Goal: Task Accomplishment & Management: Complete application form

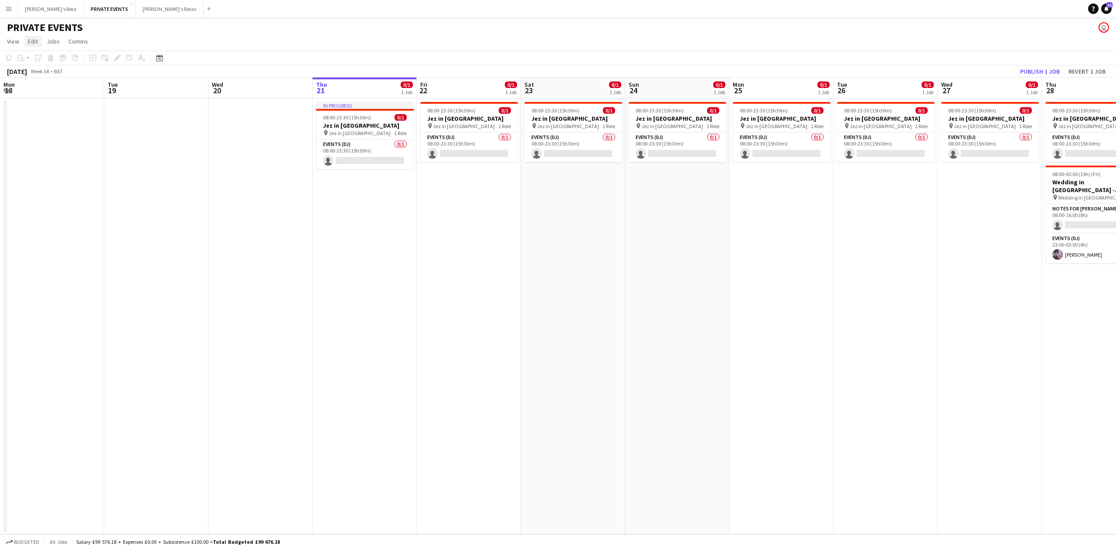
scroll to position [0, 208]
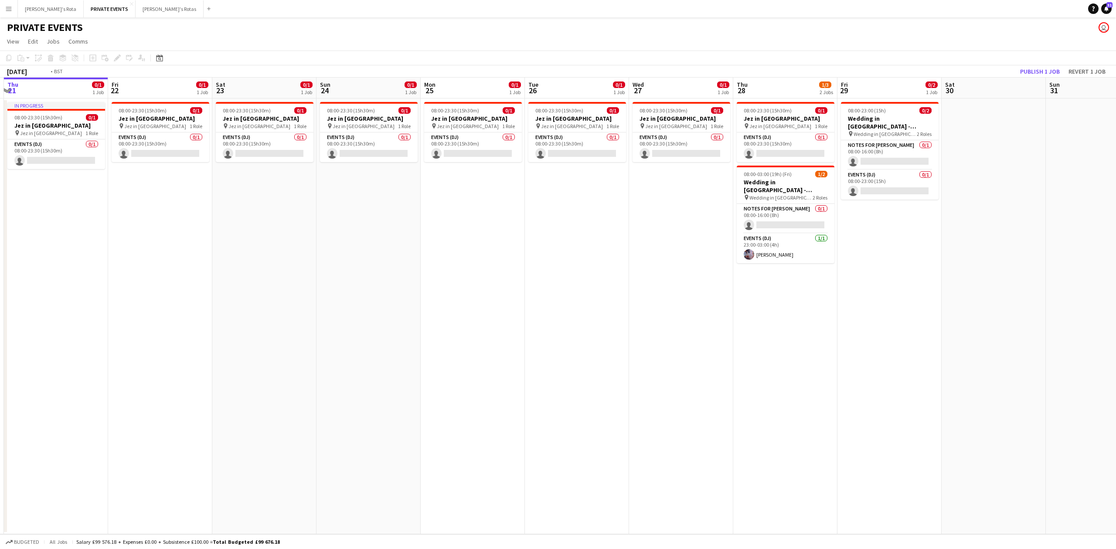
drag, startPoint x: 552, startPoint y: 287, endPoint x: 56, endPoint y: 286, distance: 495.8
click at [44, 286] on app-calendar-viewport "Mon 18 Tue 19 Wed 20 Thu 21 0/1 1 Job Fri 22 0/1 1 Job Sat 23 0/1 1 Job Sun 24 …" at bounding box center [558, 306] width 1116 height 457
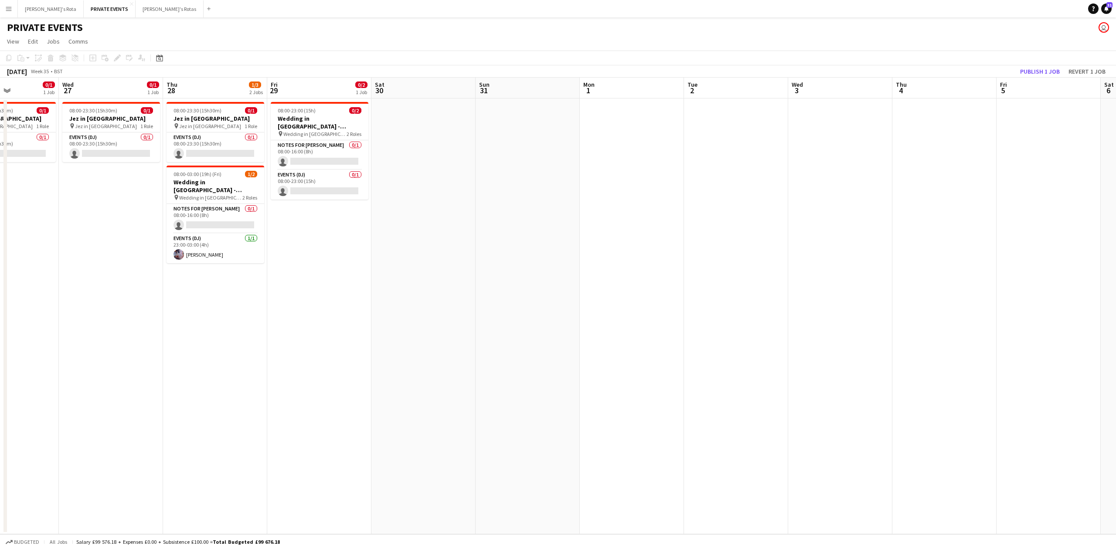
drag, startPoint x: 696, startPoint y: 286, endPoint x: 335, endPoint y: 310, distance: 361.8
click at [335, 310] on app-calendar-viewport "Sun 24 0/1 1 Job Mon 25 0/1 1 Job Tue 26 0/1 1 Job Wed 27 0/1 1 Job Thu 28 1/3 …" at bounding box center [558, 306] width 1116 height 457
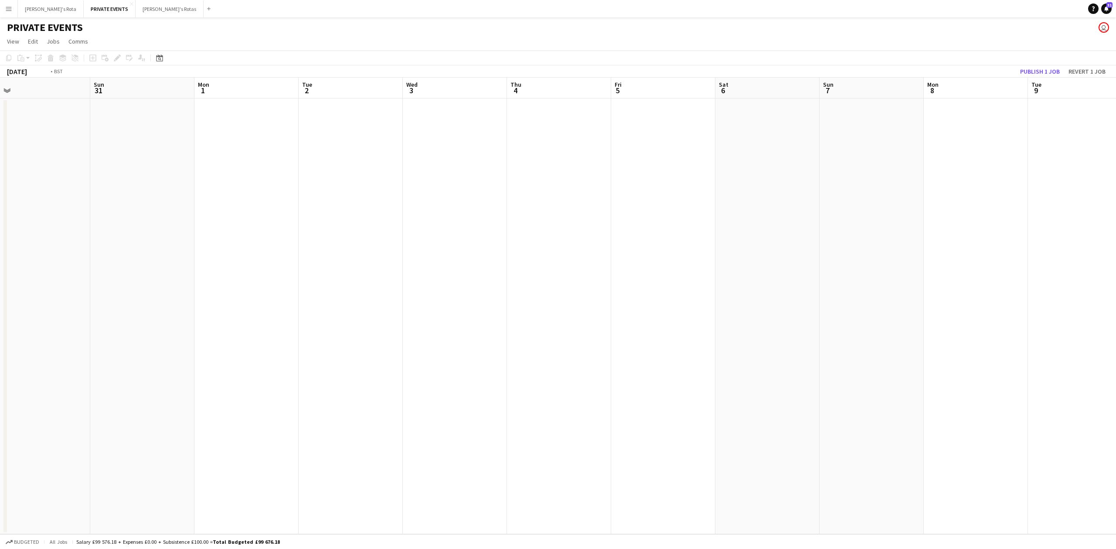
drag, startPoint x: 253, startPoint y: 276, endPoint x: 126, endPoint y: 279, distance: 127.4
click at [126, 279] on app-calendar-viewport "Thu 28 1/3 2 Jobs Fri 29 0/2 1 Job Sat 30 Sun 31 Mon 1 Tue 2 Wed 3 Thu 4 Fri 5 …" at bounding box center [558, 306] width 1116 height 457
drag, startPoint x: 760, startPoint y: 246, endPoint x: 147, endPoint y: 276, distance: 614.6
click at [147, 276] on app-calendar-viewport "Wed 3 Thu 4 Fri 5 Sat 6 Sun 7 Mon 8 Tue 9 Wed 10 Thu 11 Fri 12 Sat 13 Sun 14 Mo…" at bounding box center [558, 306] width 1116 height 457
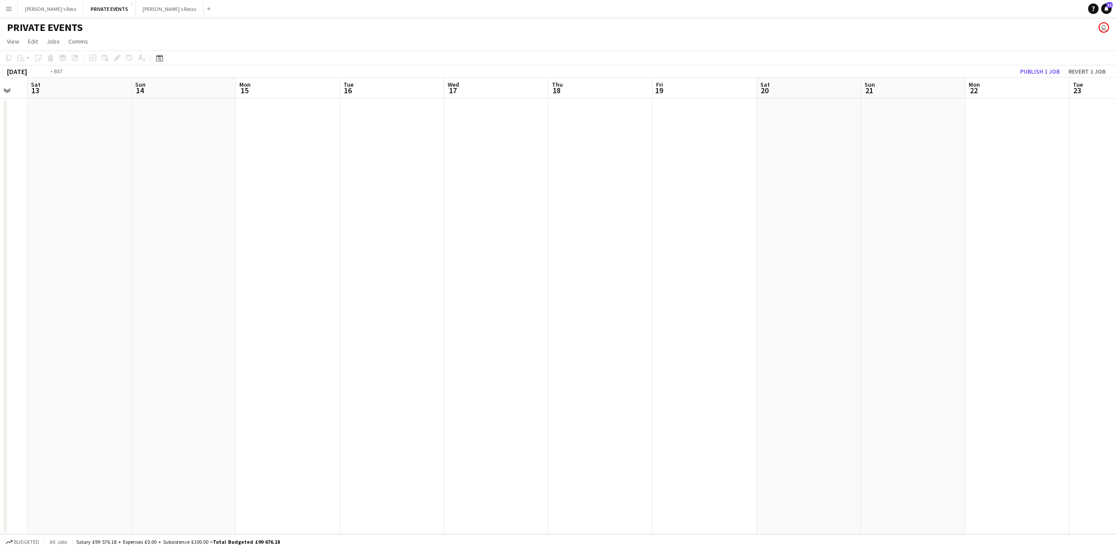
drag, startPoint x: 617, startPoint y: 271, endPoint x: 153, endPoint y: 280, distance: 463.2
click at [153, 280] on app-calendar-viewport "Wed 10 Thu 11 Fri 12 Sat 13 Sun 14 Mon 15 Tue 16 Wed 17 Thu 18 Fri 19 Sat 20 Su…" at bounding box center [558, 306] width 1116 height 457
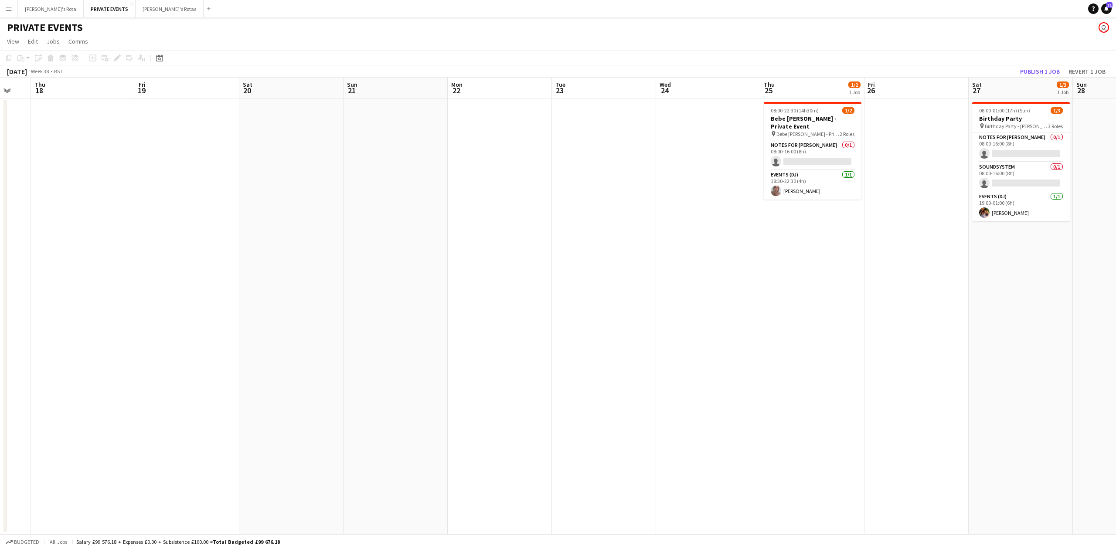
click at [268, 131] on app-date-cell at bounding box center [291, 317] width 104 height 436
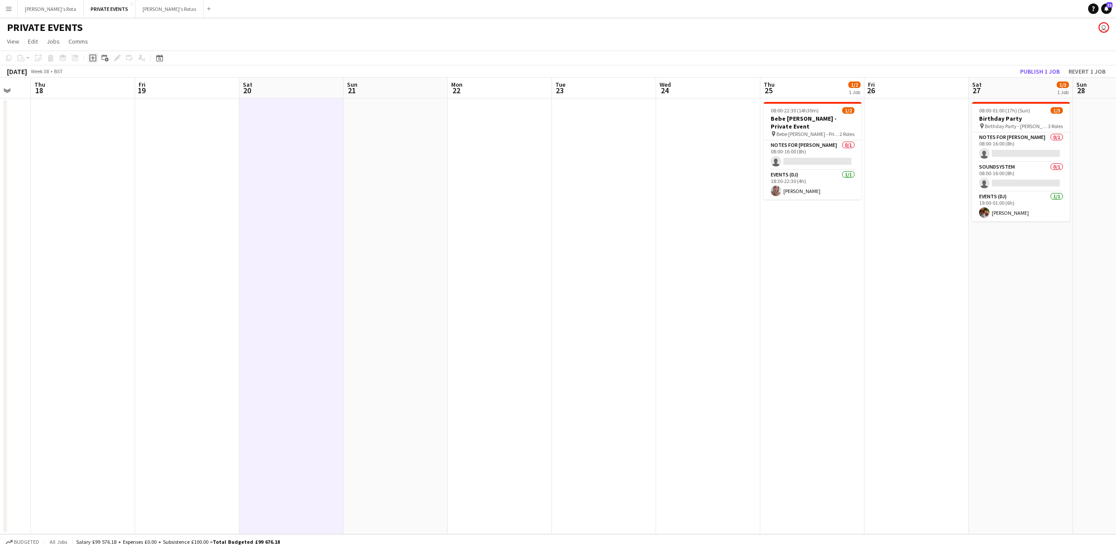
click at [91, 57] on icon "Add job" at bounding box center [92, 58] width 7 height 7
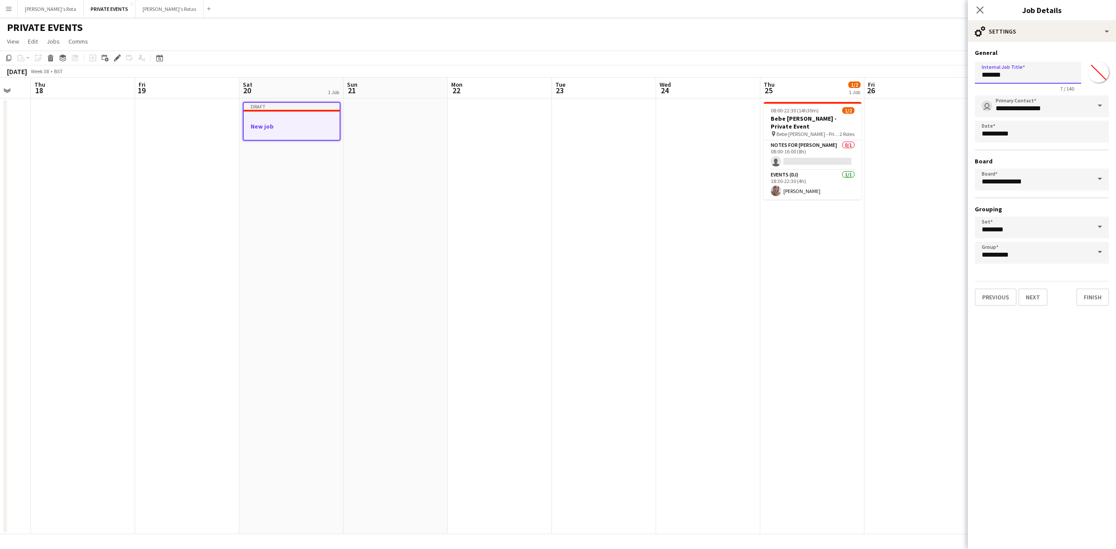
click at [1000, 74] on input "*******" at bounding box center [1028, 73] width 106 height 22
type input "**********"
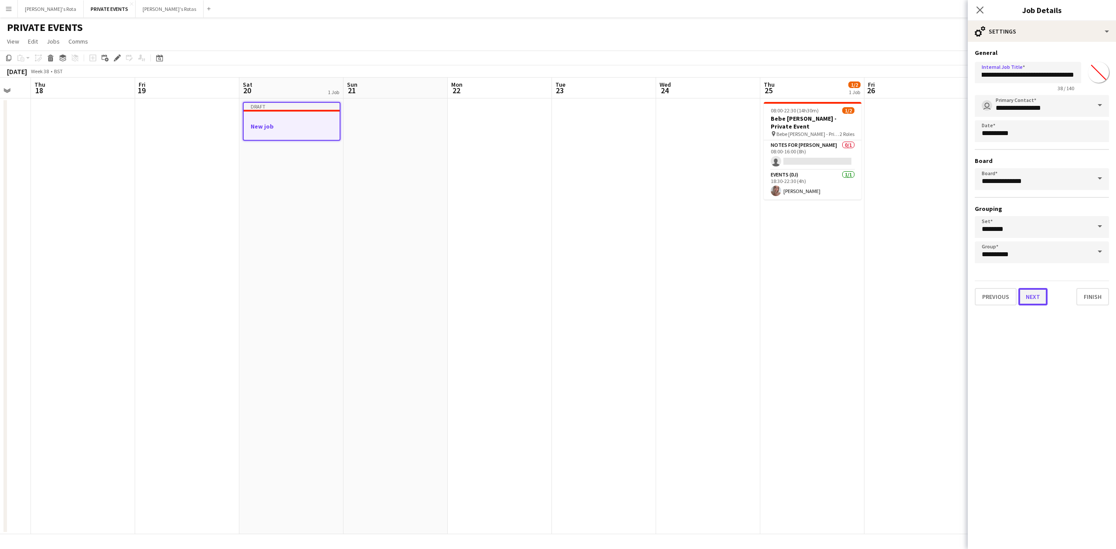
scroll to position [0, 0]
click at [1040, 293] on button "Next" at bounding box center [1033, 296] width 29 height 17
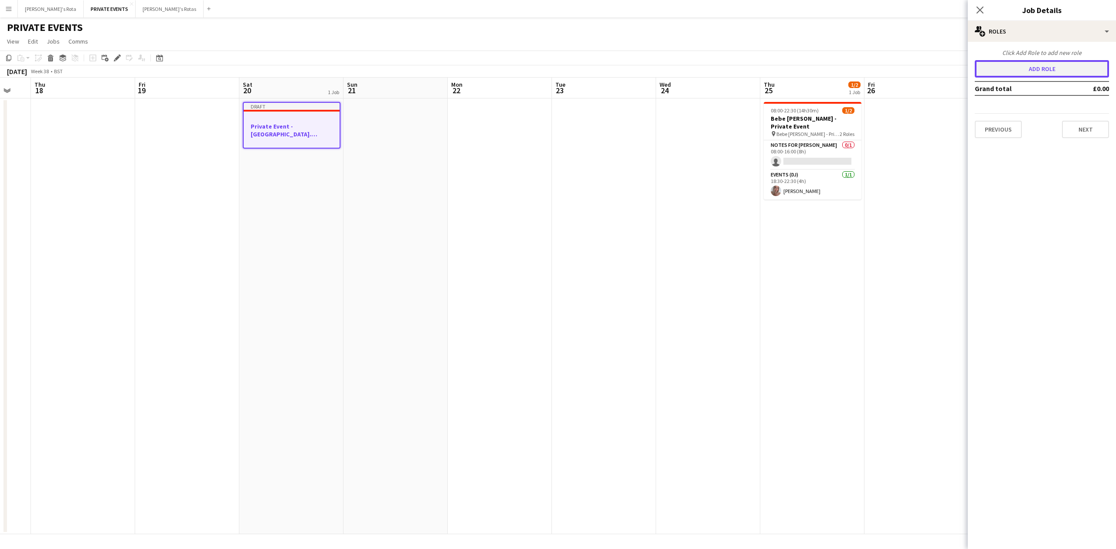
click at [1003, 60] on button "Add role" at bounding box center [1042, 68] width 134 height 17
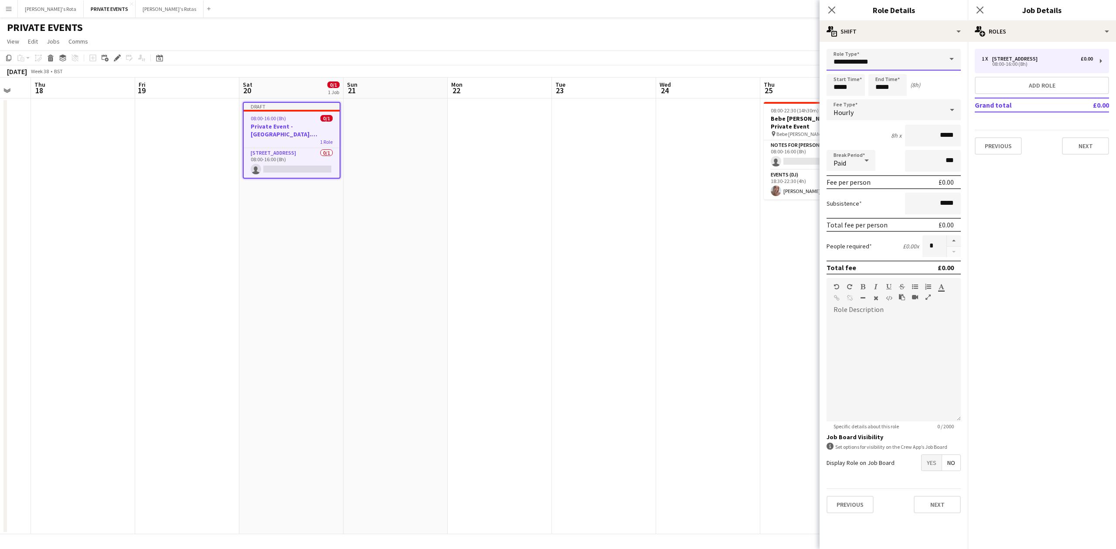
click at [889, 61] on input "**********" at bounding box center [894, 60] width 134 height 22
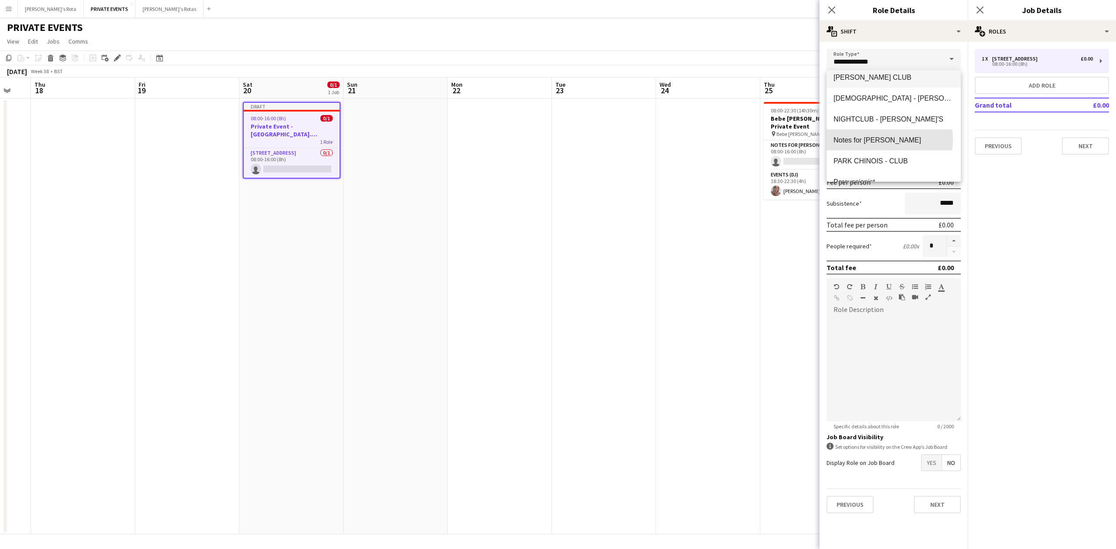
click at [876, 140] on span "Notes for [PERSON_NAME]" at bounding box center [894, 140] width 120 height 8
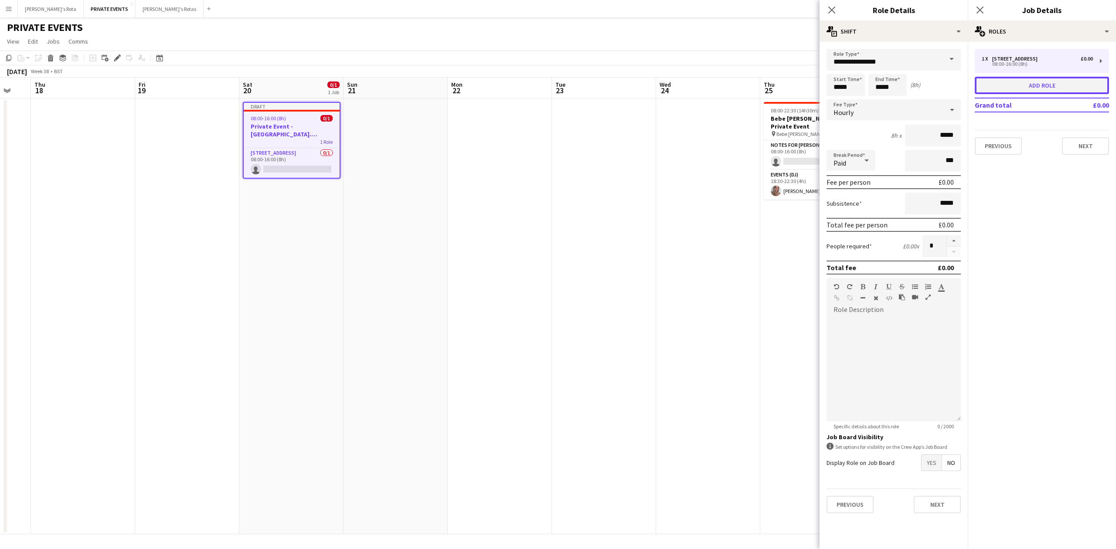
click at [1030, 81] on button "Add role" at bounding box center [1042, 85] width 134 height 17
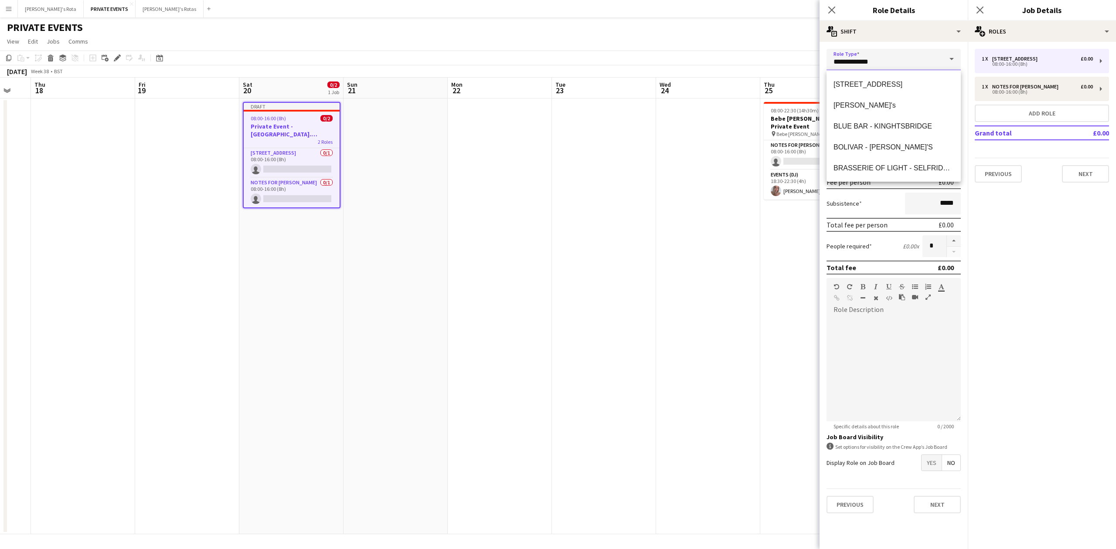
click at [905, 51] on input "**********" at bounding box center [894, 60] width 134 height 22
click at [849, 81] on span "Events (DJ)" at bounding box center [894, 77] width 120 height 8
type input "**********"
click at [869, 100] on div "Hourly" at bounding box center [885, 109] width 117 height 21
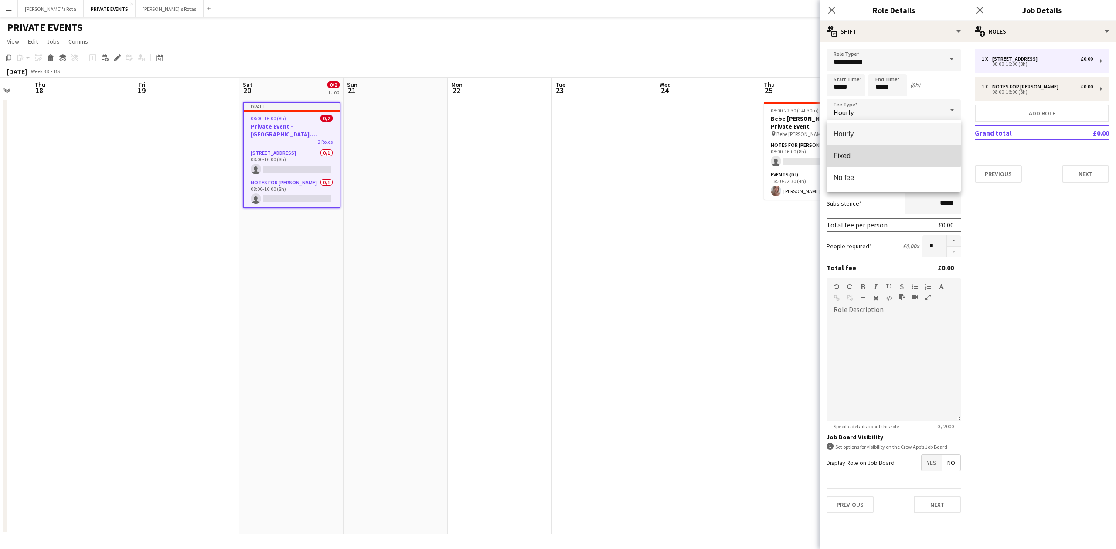
click at [857, 152] on span "Fixed" at bounding box center [894, 156] width 120 height 8
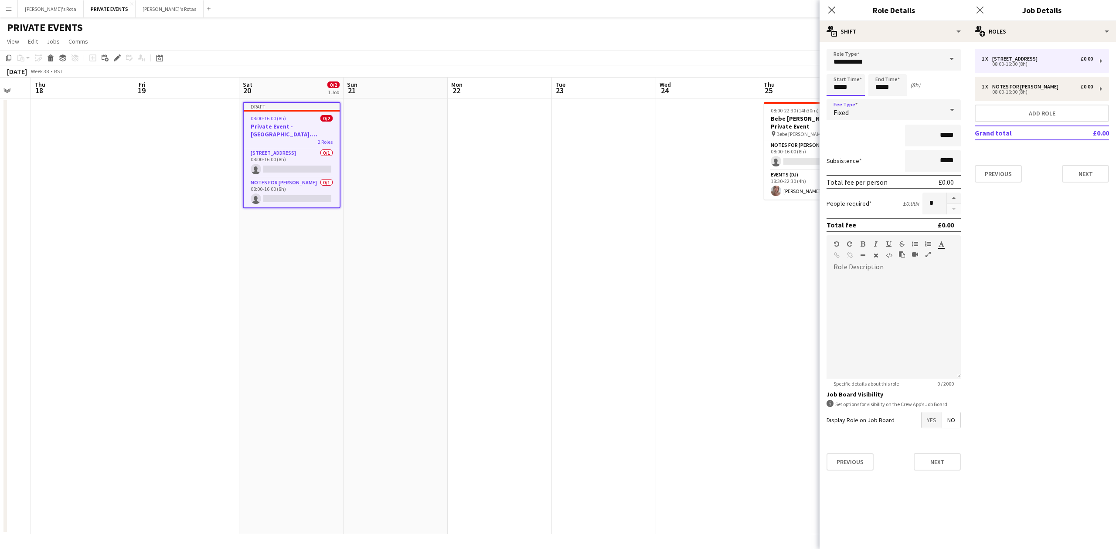
click at [842, 84] on input "*****" at bounding box center [846, 85] width 38 height 22
click at [835, 67] on div at bounding box center [836, 69] width 17 height 9
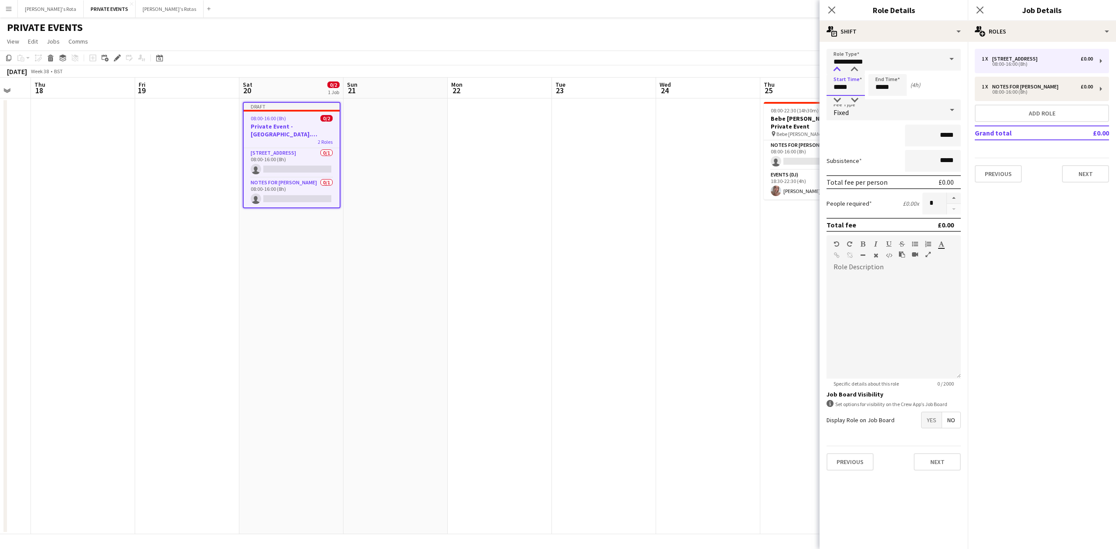
click at [835, 67] on div at bounding box center [836, 69] width 17 height 9
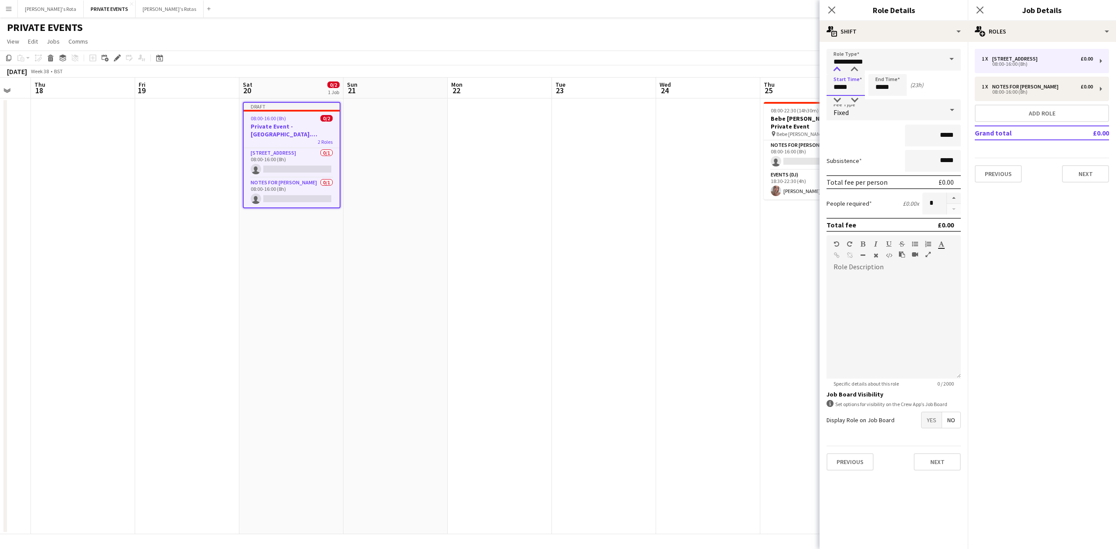
click at [835, 67] on div at bounding box center [836, 69] width 17 height 9
type input "*****"
click at [835, 67] on div at bounding box center [836, 69] width 17 height 9
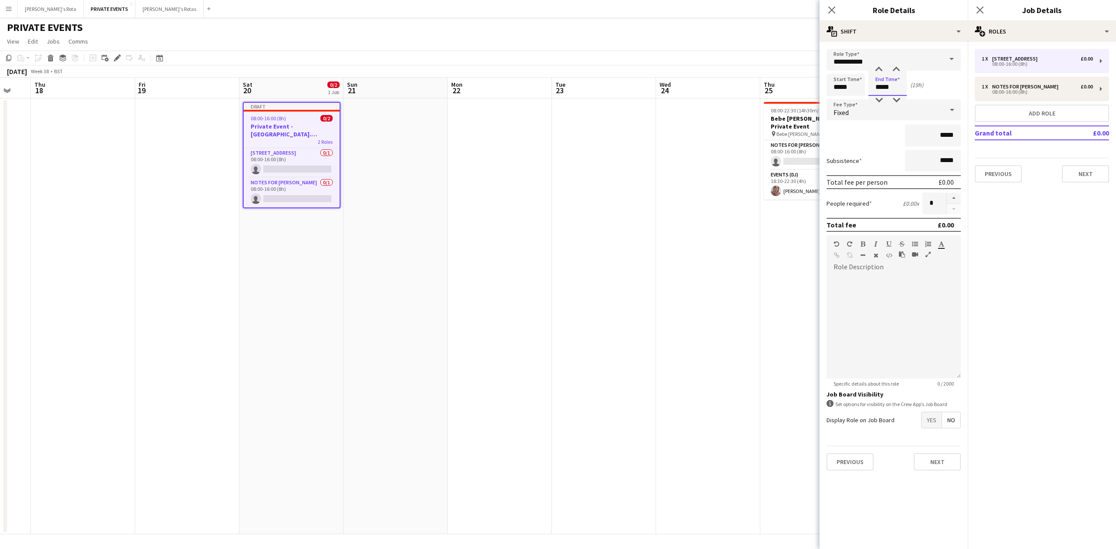
click at [883, 89] on input "*****" at bounding box center [888, 85] width 38 height 22
click at [877, 67] on div at bounding box center [878, 69] width 17 height 9
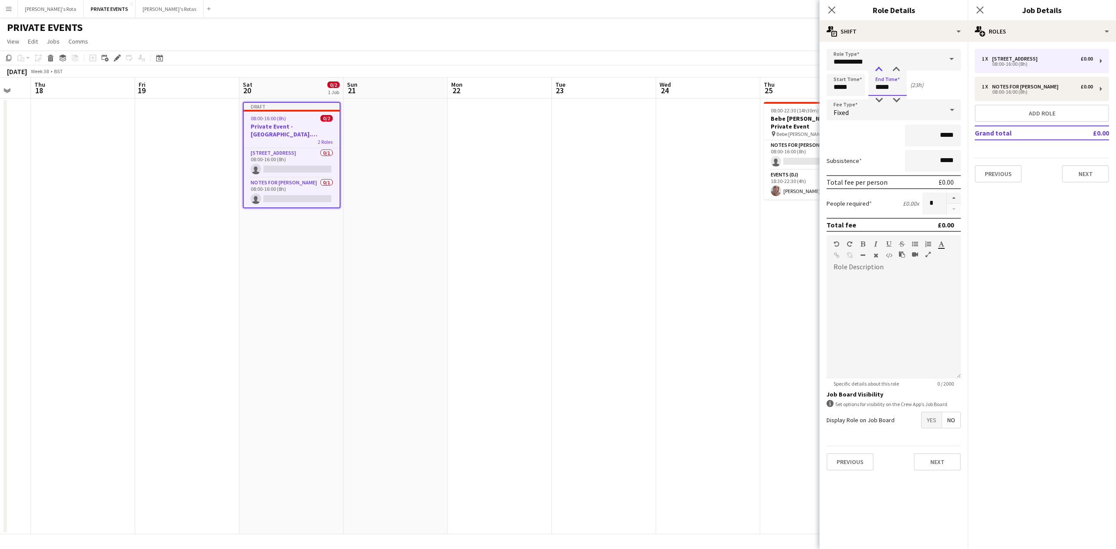
click at [877, 67] on div at bounding box center [878, 69] width 17 height 9
type input "*****"
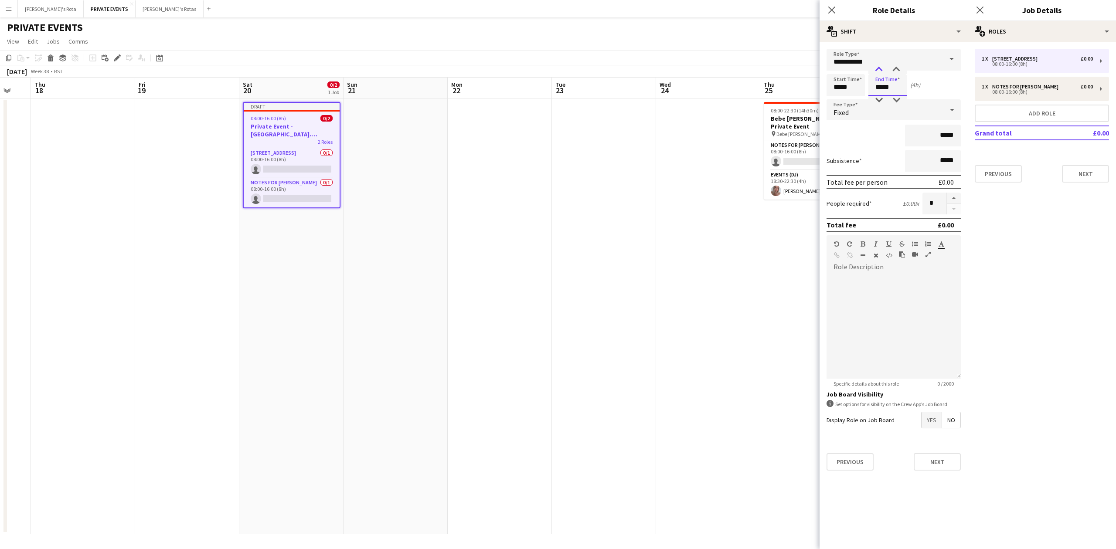
click at [877, 67] on div at bounding box center [878, 69] width 17 height 9
click at [1082, 178] on button "Next" at bounding box center [1085, 173] width 47 height 17
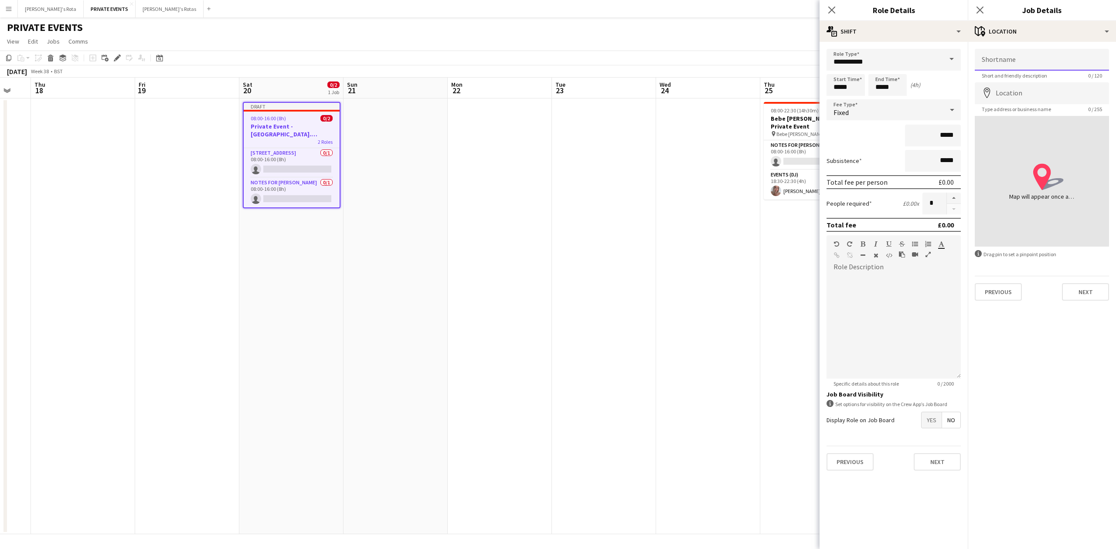
click at [992, 65] on input "Shortname" at bounding box center [1042, 60] width 134 height 22
type input "*"
click at [1025, 67] on input "**********" at bounding box center [1042, 60] width 134 height 22
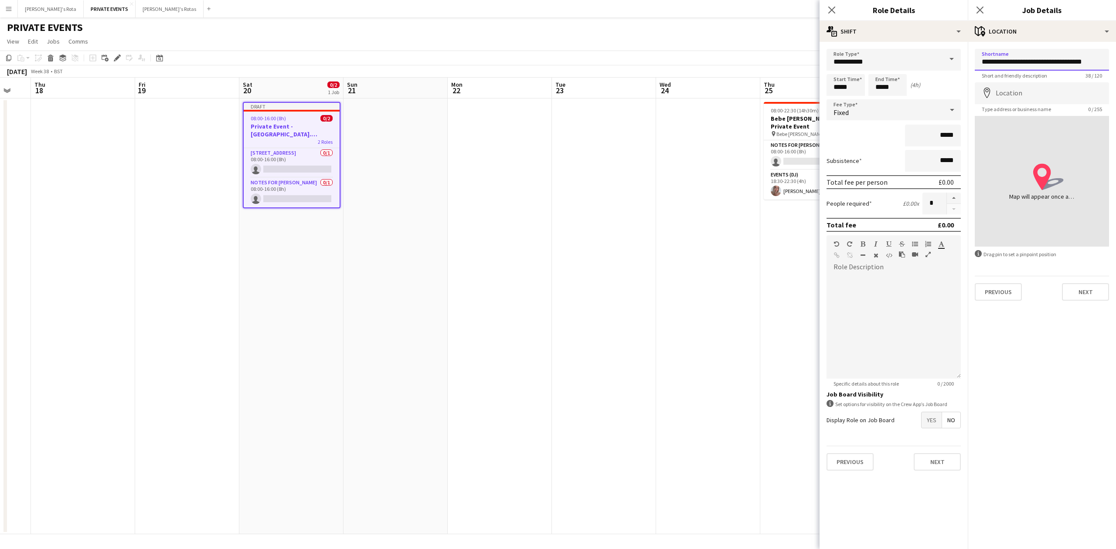
type input "**********"
click at [1014, 92] on input "Location" at bounding box center [1042, 93] width 134 height 22
type input "**********"
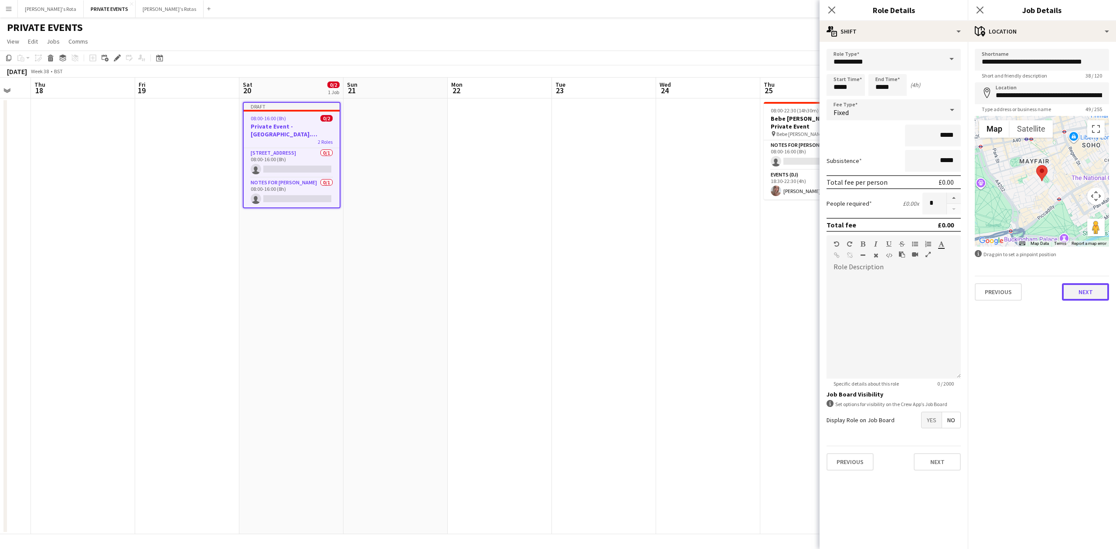
click at [1079, 293] on button "Next" at bounding box center [1085, 291] width 47 height 17
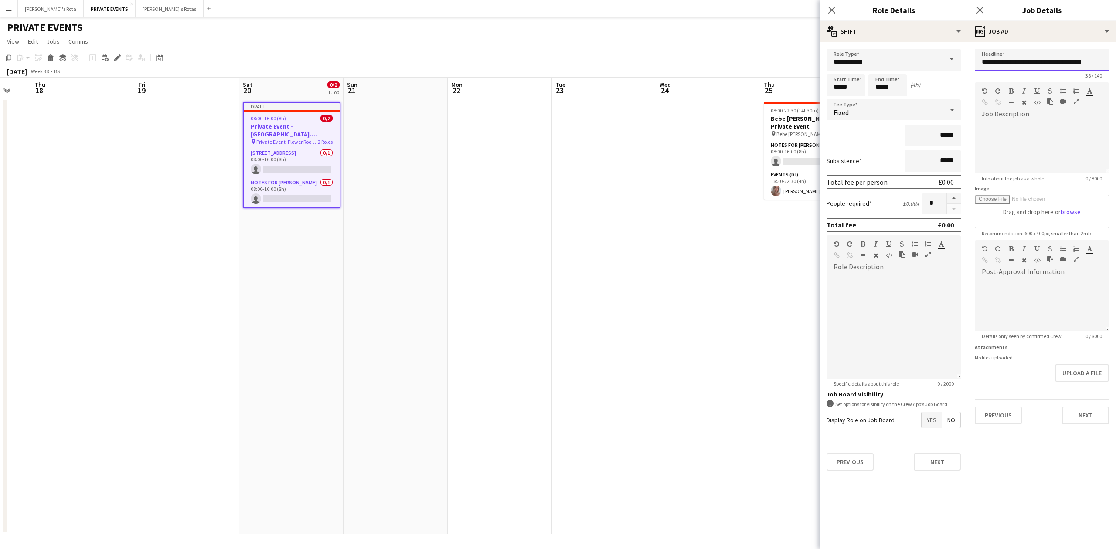
click at [1033, 64] on input "**********" at bounding box center [1042, 60] width 134 height 22
click at [1089, 416] on button "Next" at bounding box center [1085, 415] width 47 height 17
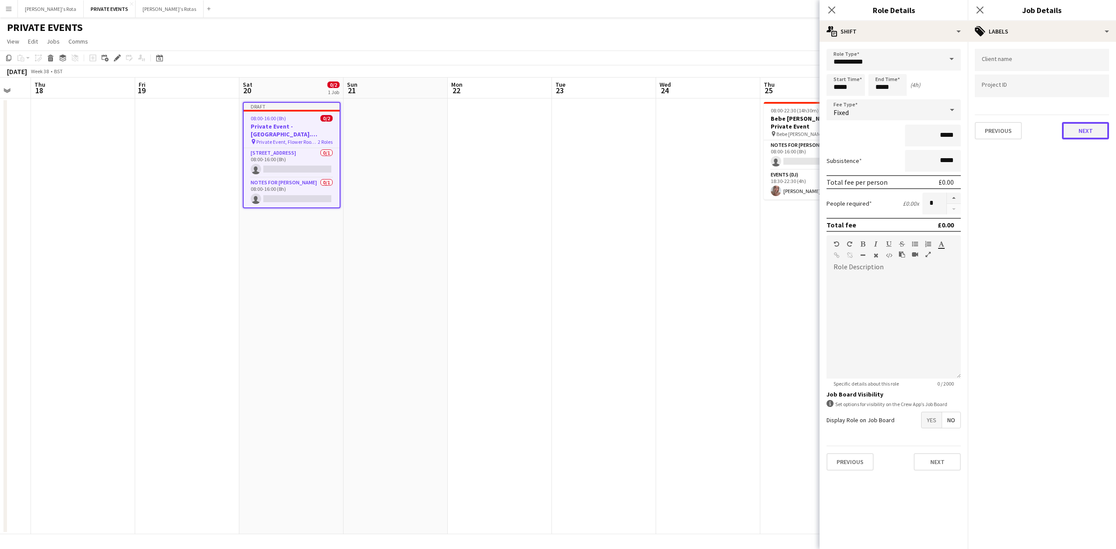
click at [1082, 133] on button "Next" at bounding box center [1085, 130] width 47 height 17
click at [1085, 91] on button "Next" at bounding box center [1085, 90] width 47 height 17
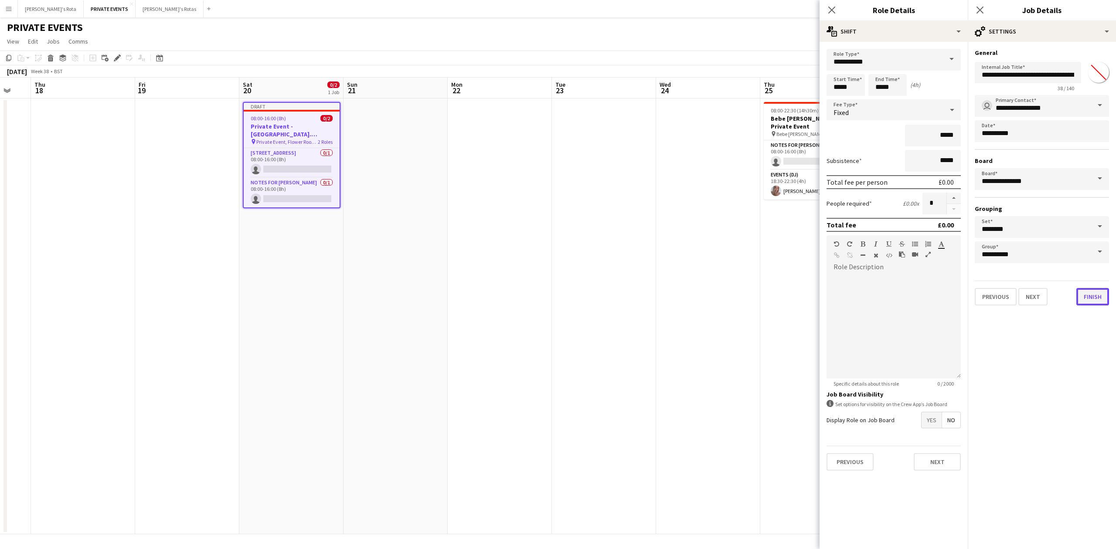
click at [1084, 296] on button "Finish" at bounding box center [1093, 296] width 33 height 17
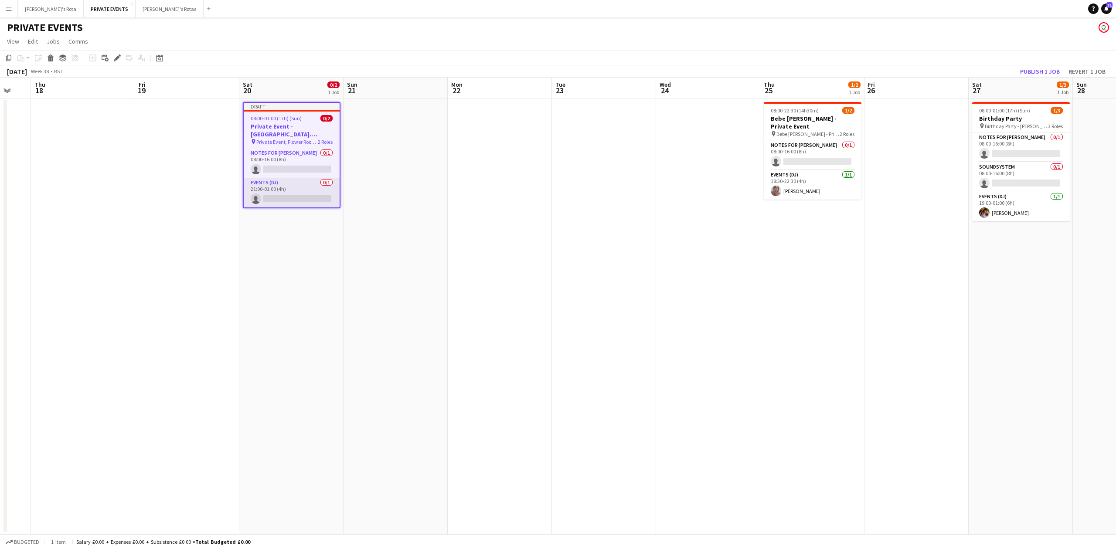
click at [278, 190] on app-card-role "Events (DJ) 0/1 21:00-01:00 (4h) single-neutral-actions" at bounding box center [292, 193] width 96 height 30
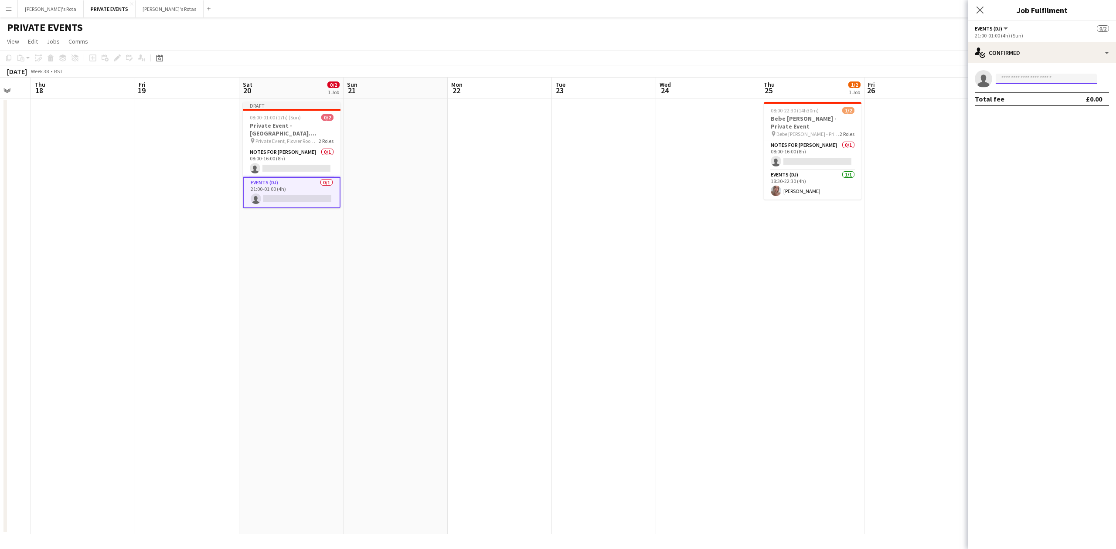
click at [1036, 75] on input at bounding box center [1046, 79] width 101 height 10
type input "*****"
click at [999, 98] on mat-option "[PERSON_NAME] Active [EMAIL_ADDRESS][DOMAIN_NAME] [PHONE_NUMBER]" at bounding box center [1046, 98] width 101 height 21
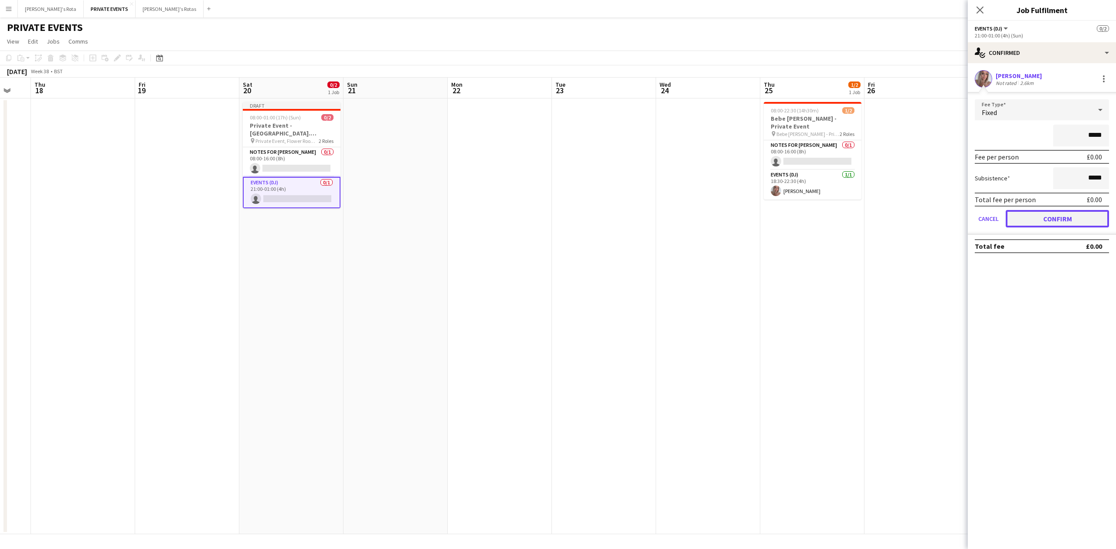
click at [1049, 222] on button "Confirm" at bounding box center [1057, 218] width 103 height 17
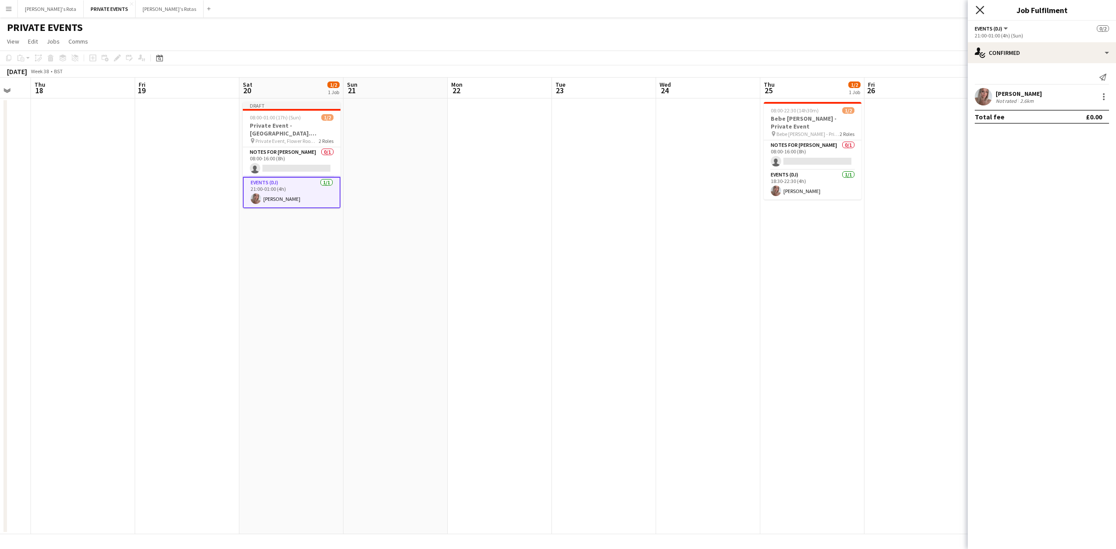
click at [981, 10] on icon at bounding box center [980, 10] width 8 height 8
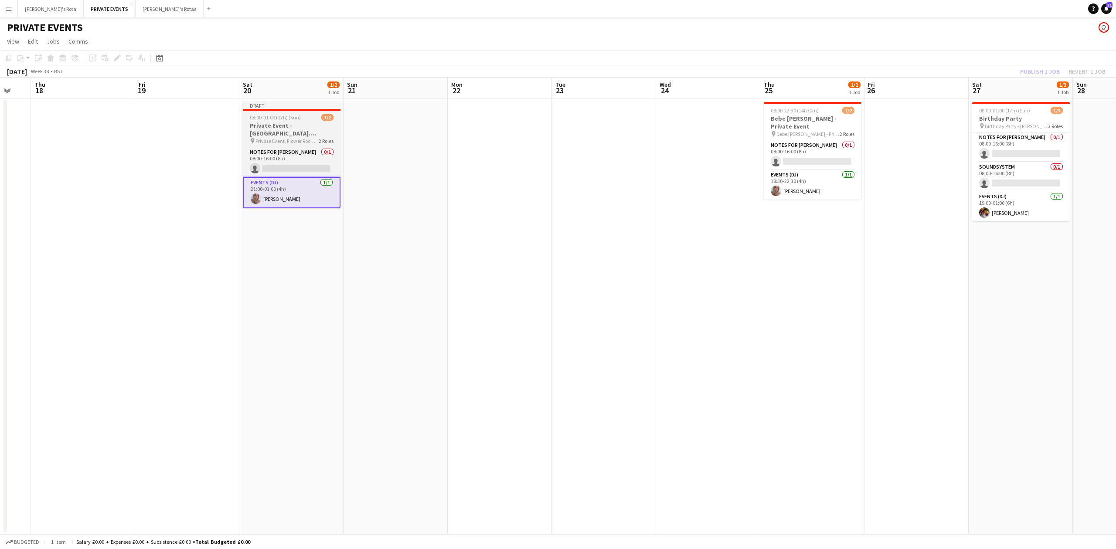
click at [283, 124] on h3 "Private Event - [GEOGRAPHIC_DATA]. [PERSON_NAME]'s" at bounding box center [292, 130] width 98 height 16
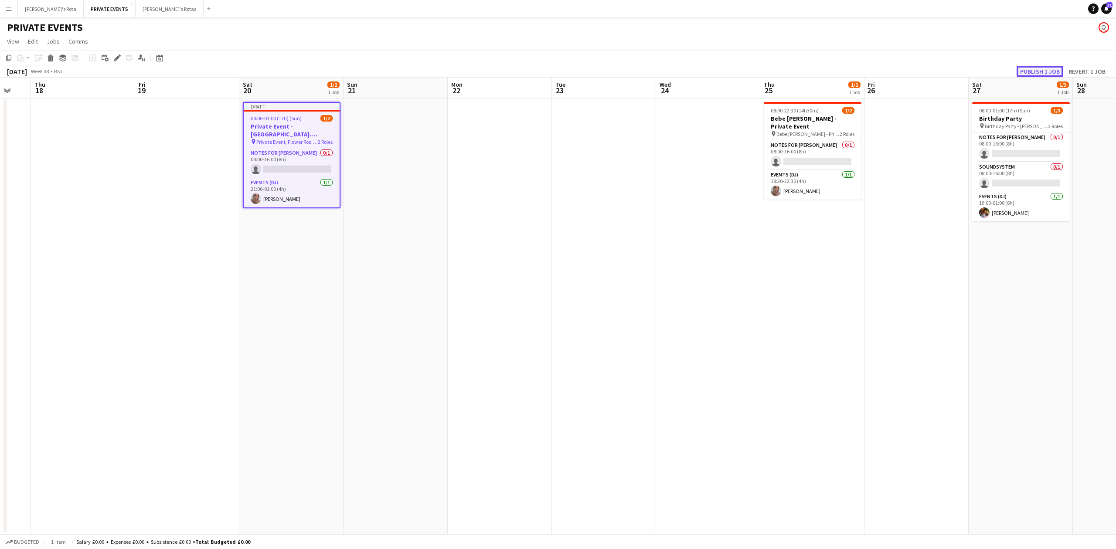
click at [1039, 66] on button "Publish 1 job" at bounding box center [1040, 71] width 47 height 11
click at [385, 245] on app-date-cell at bounding box center [396, 317] width 104 height 436
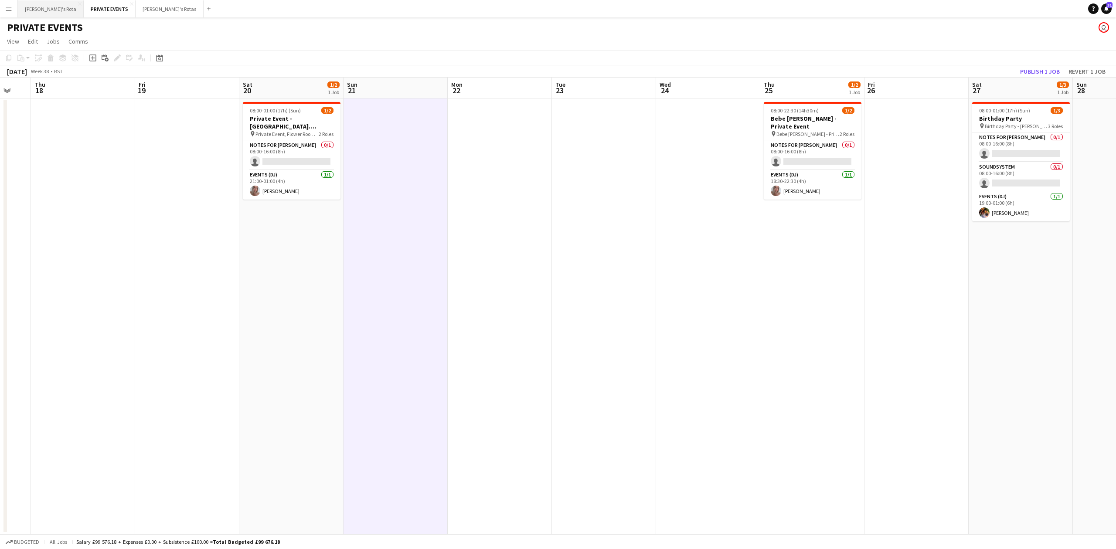
click at [37, 11] on button "[PERSON_NAME]'s Rota Close" at bounding box center [51, 8] width 66 height 17
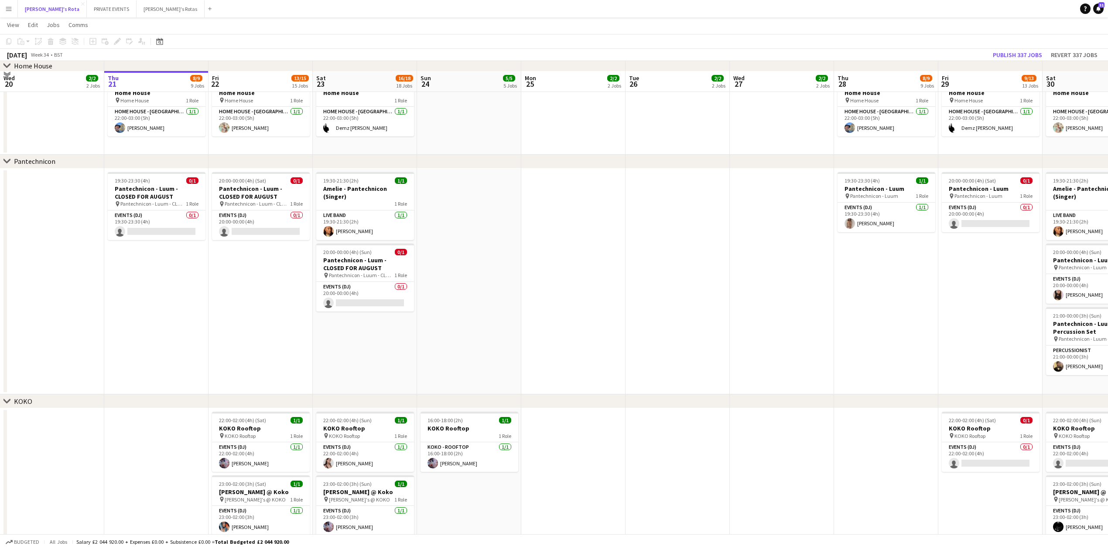
scroll to position [1104, 0]
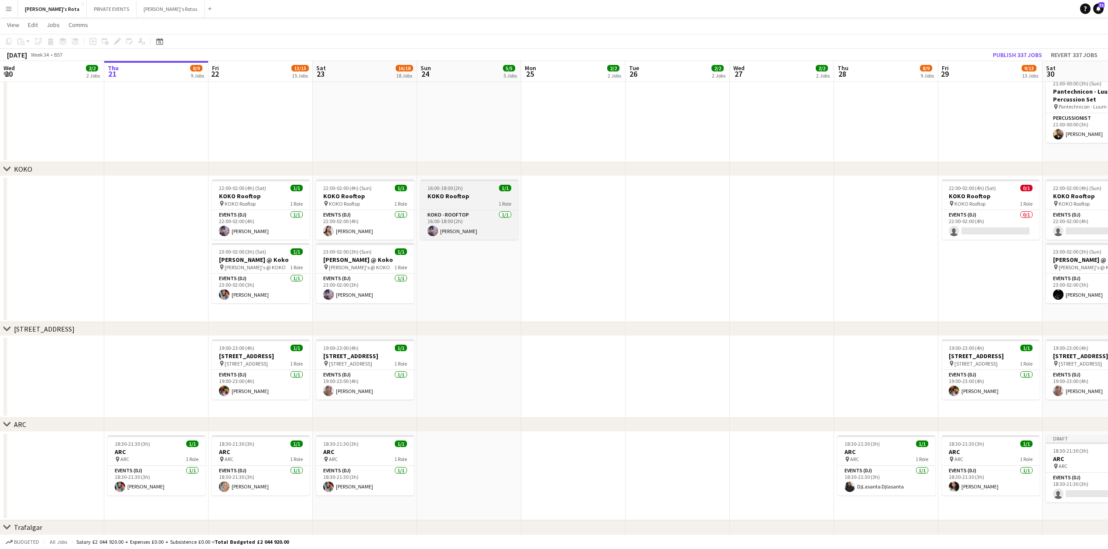
click at [459, 189] on span "16:00-18:00 (2h)" at bounding box center [444, 188] width 35 height 7
click at [160, 41] on icon at bounding box center [159, 42] width 3 height 3
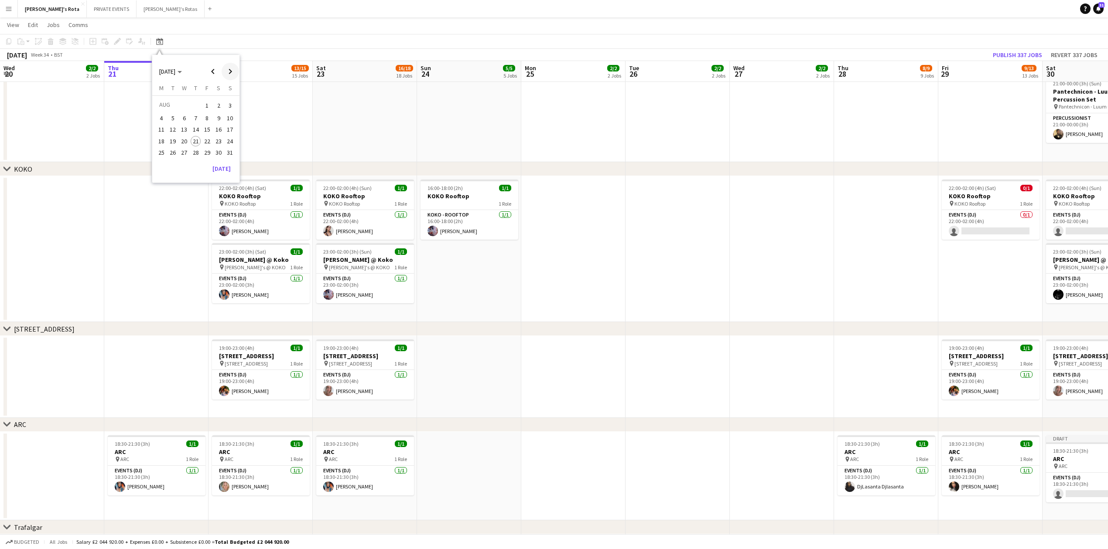
click at [230, 69] on span "Next month" at bounding box center [230, 71] width 17 height 17
click at [224, 138] on button "21" at bounding box center [229, 138] width 11 height 11
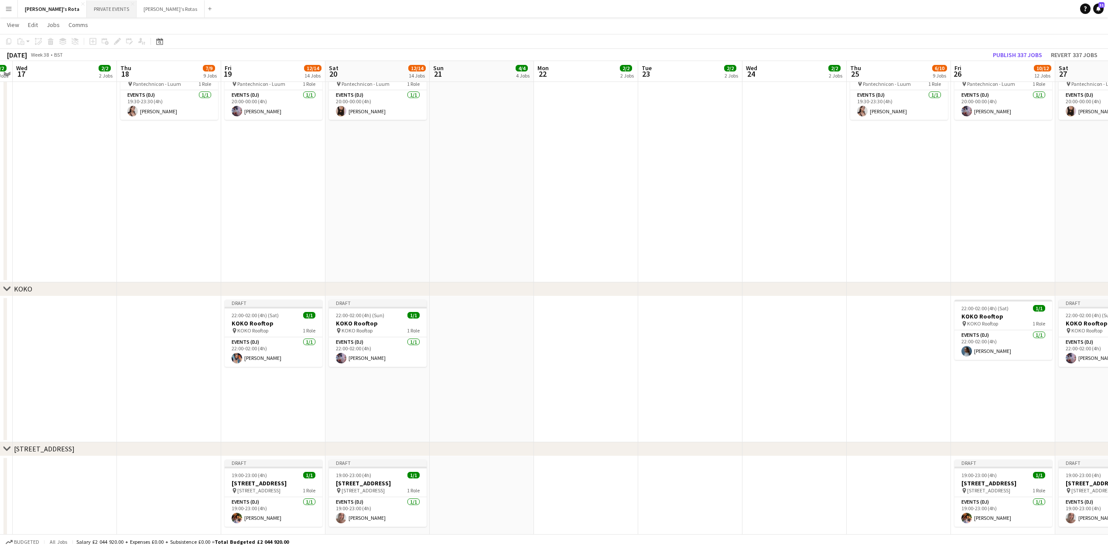
click at [88, 8] on button "PRIVATE EVENTS Close" at bounding box center [112, 8] width 50 height 17
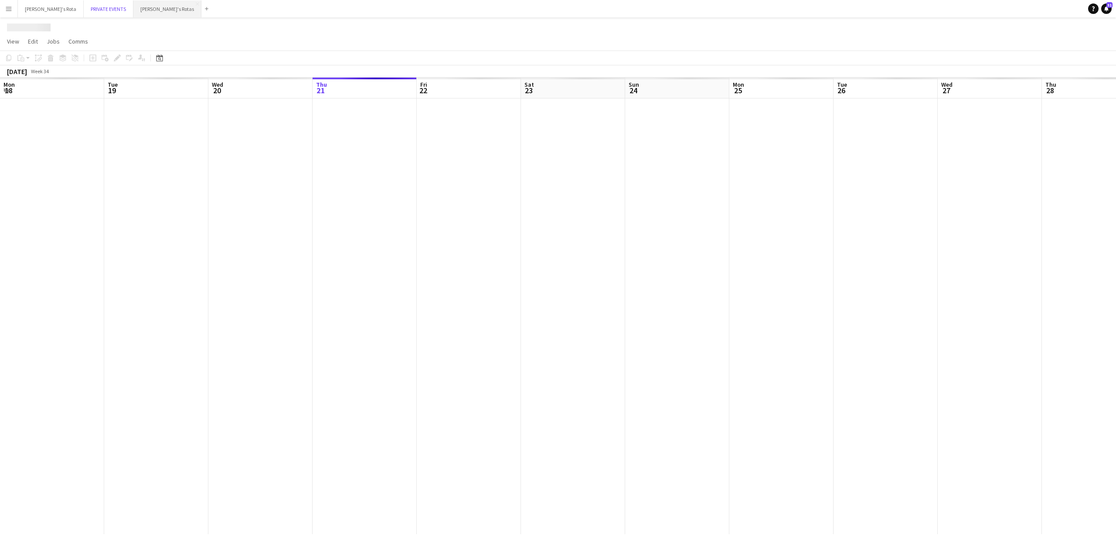
scroll to position [0, 208]
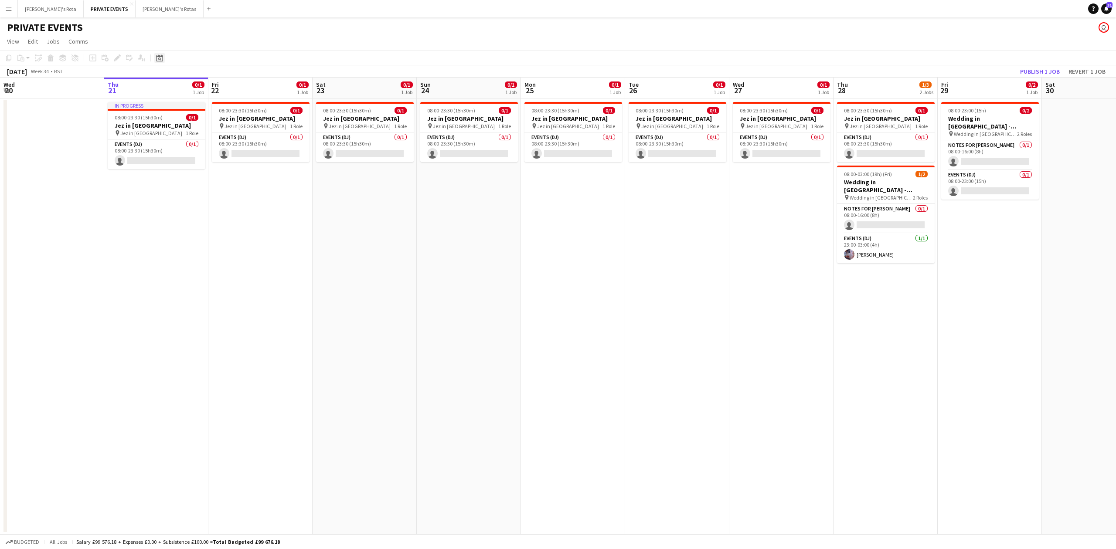
click at [160, 61] on icon at bounding box center [159, 58] width 7 height 7
click at [234, 89] on span "Next month" at bounding box center [230, 87] width 17 height 17
click at [217, 154] on span "20" at bounding box center [218, 155] width 10 height 10
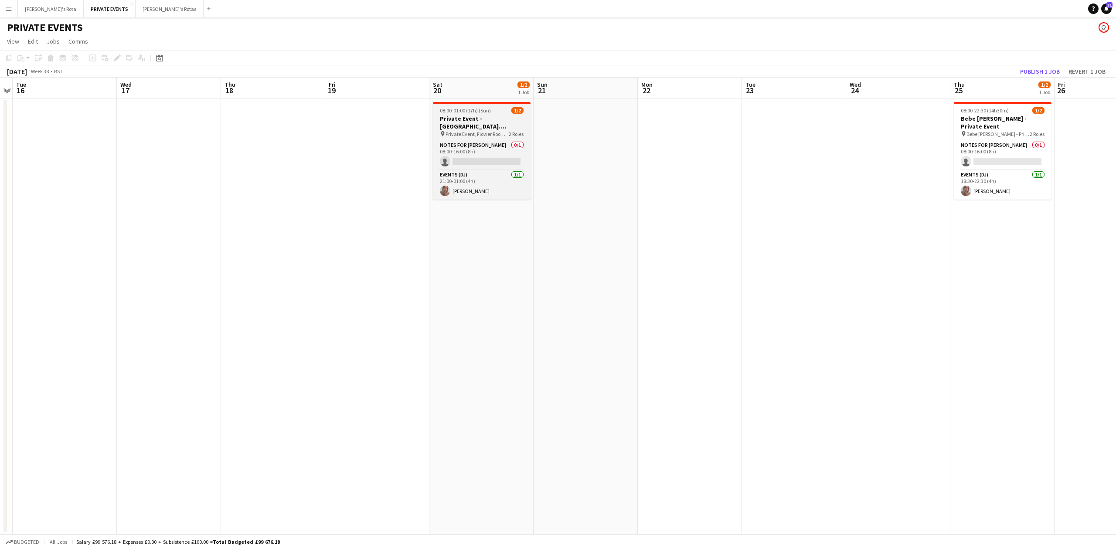
click at [471, 127] on h3 "Private Event - [GEOGRAPHIC_DATA]. [PERSON_NAME]'s" at bounding box center [482, 123] width 98 height 16
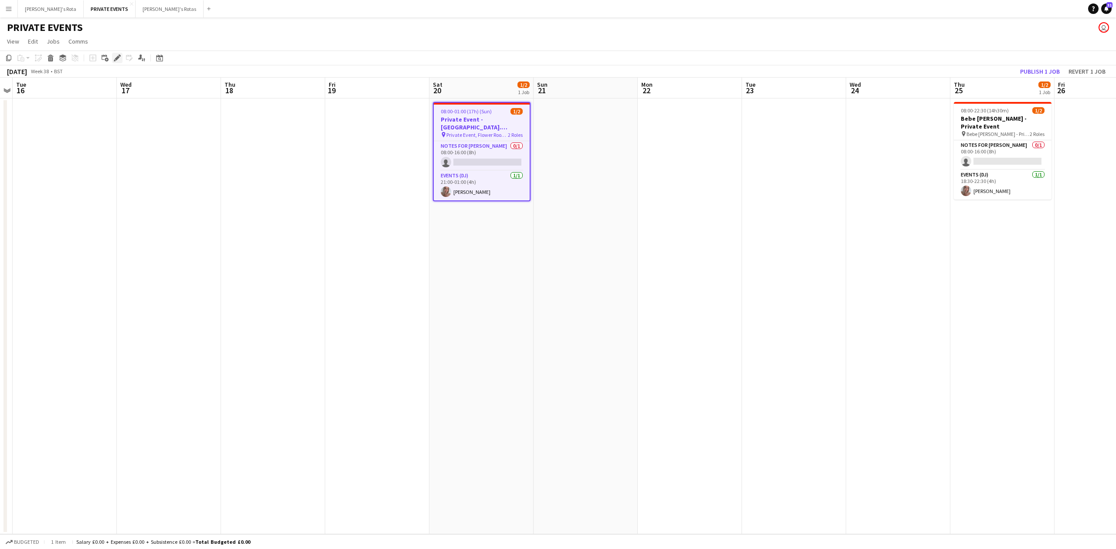
click at [116, 58] on icon at bounding box center [117, 58] width 5 height 5
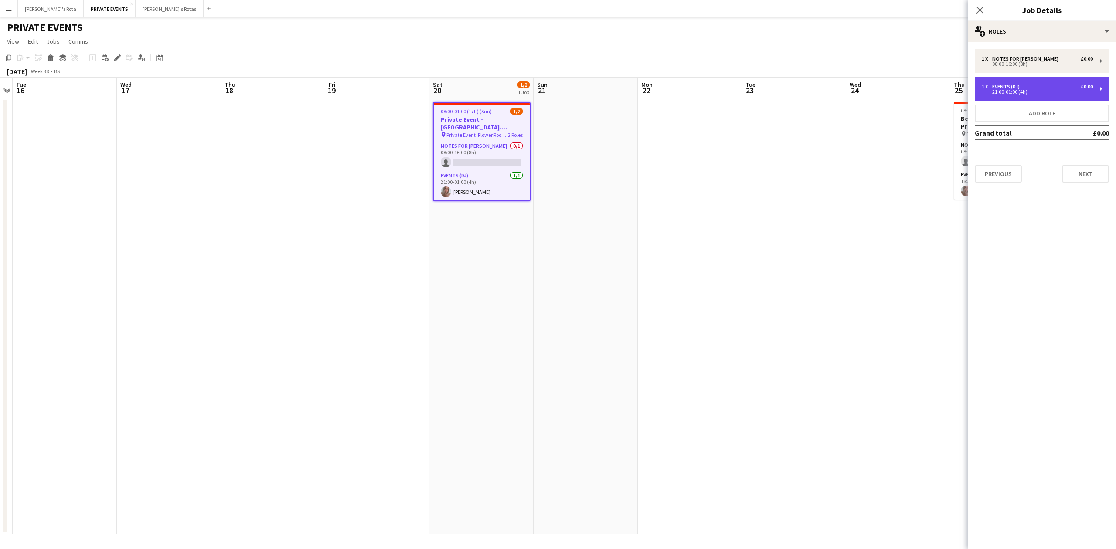
click at [1011, 88] on div "Events (DJ)" at bounding box center [1007, 87] width 31 height 6
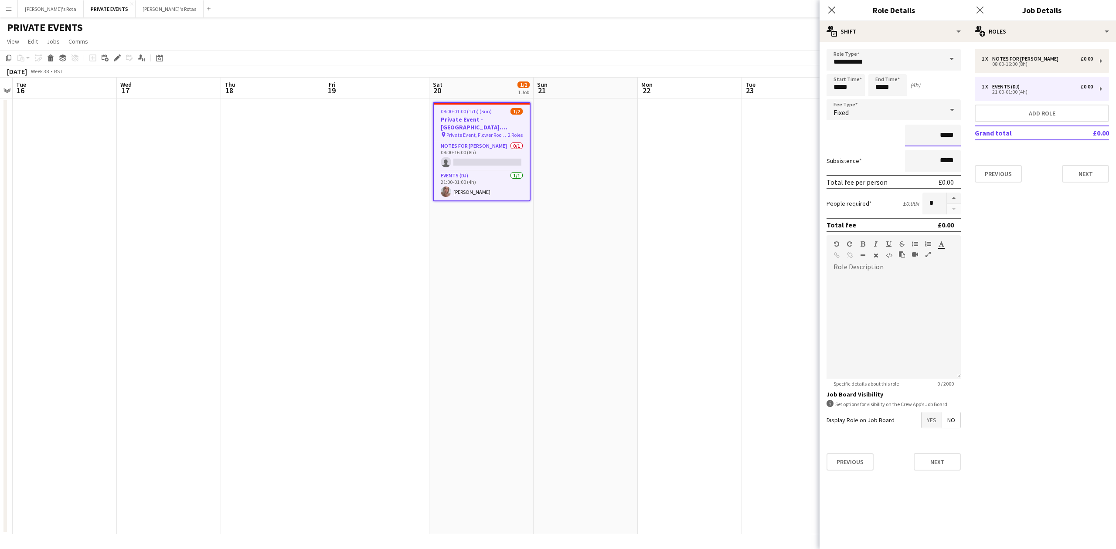
click at [948, 132] on input "*****" at bounding box center [933, 136] width 56 height 22
type input "****"
click at [1060, 175] on div "Previous Next" at bounding box center [1042, 170] width 134 height 25
click at [1071, 174] on button "Next" at bounding box center [1085, 173] width 47 height 17
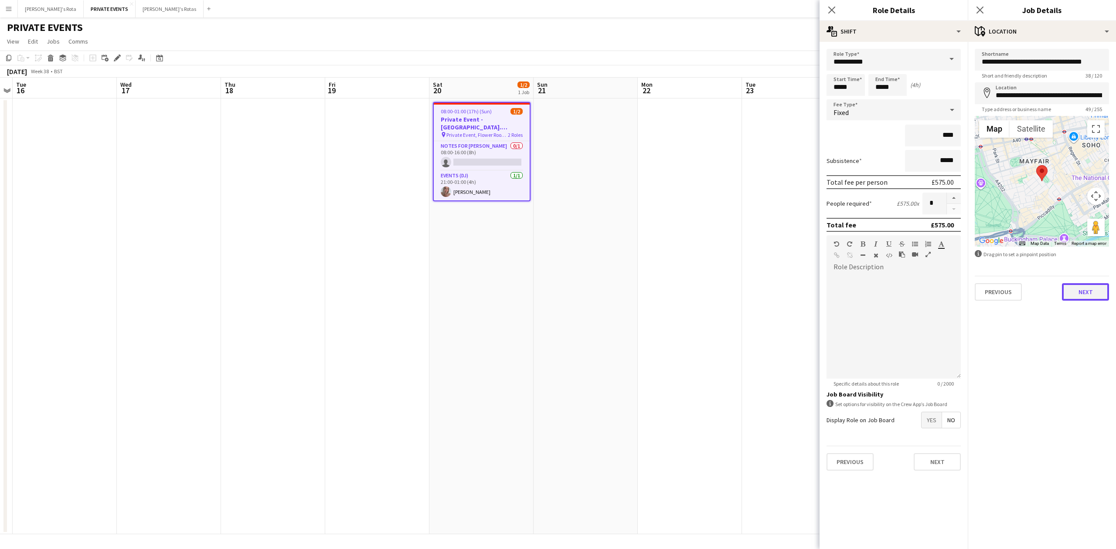
click at [1077, 292] on button "Next" at bounding box center [1085, 291] width 47 height 17
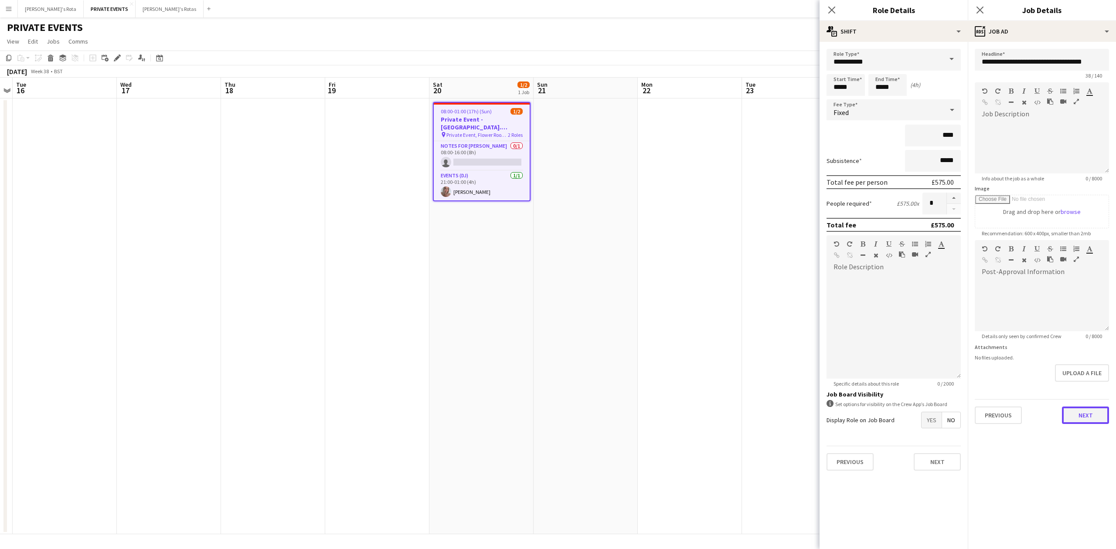
click at [1083, 410] on button "Next" at bounding box center [1085, 415] width 47 height 17
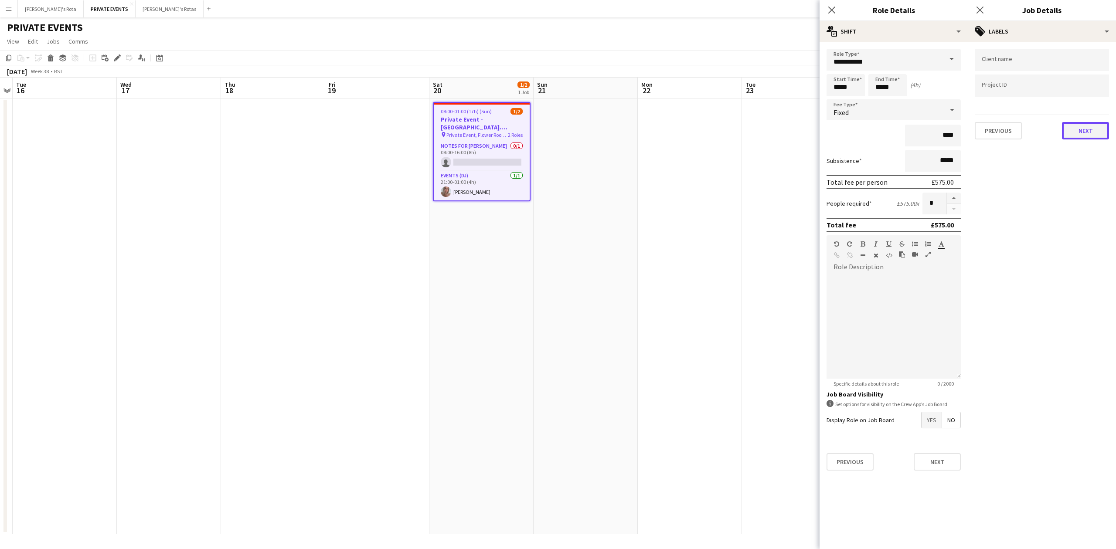
click at [1078, 126] on button "Next" at bounding box center [1085, 130] width 47 height 17
click at [1085, 164] on button "Next" at bounding box center [1085, 168] width 47 height 17
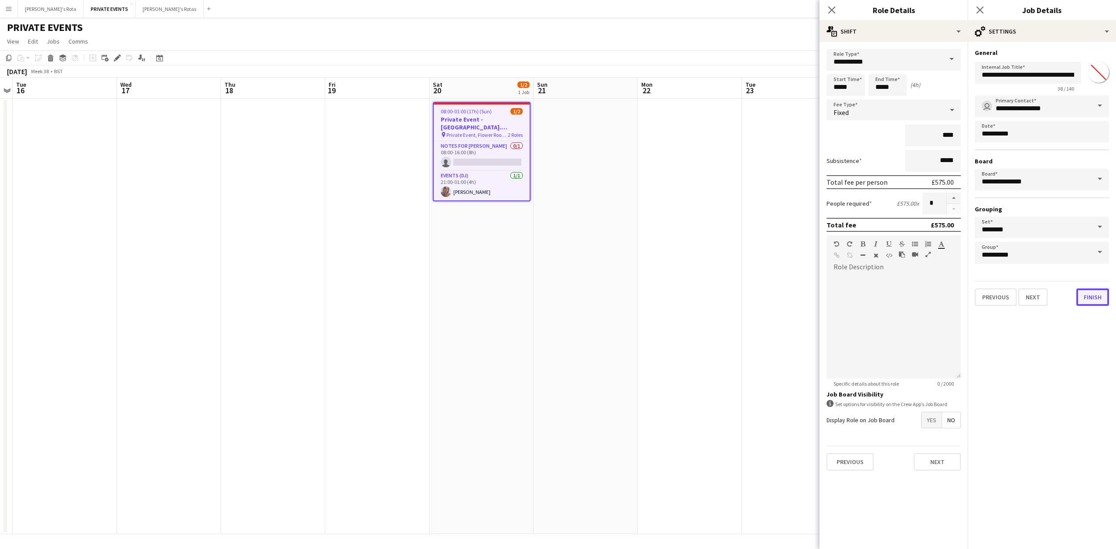
click at [1097, 295] on button "Finish" at bounding box center [1093, 297] width 33 height 17
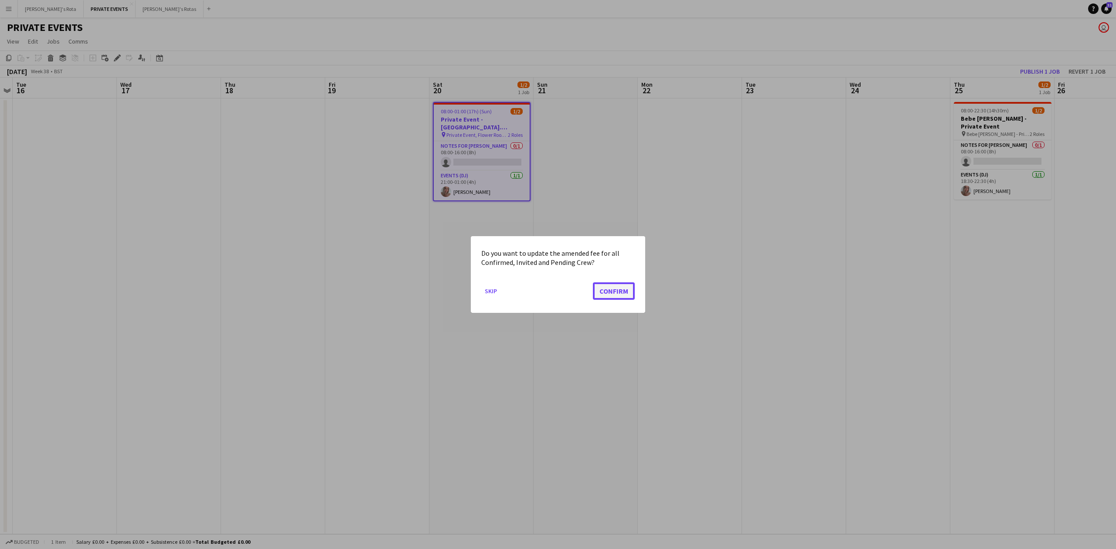
click at [614, 292] on button "Confirm" at bounding box center [614, 291] width 42 height 17
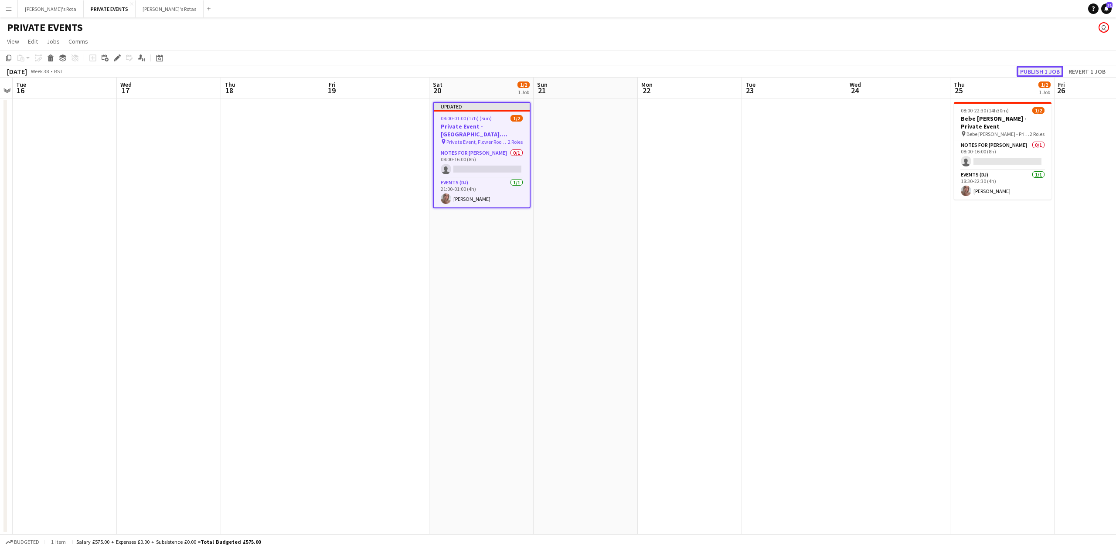
click at [1026, 68] on button "Publish 1 job" at bounding box center [1040, 71] width 47 height 11
